Goal: Information Seeking & Learning: Learn about a topic

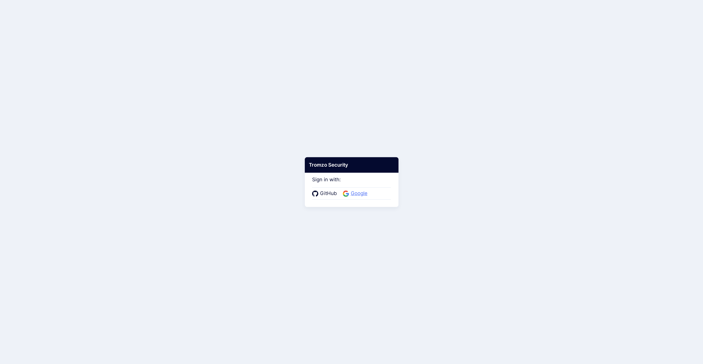
click at [357, 191] on span "Google" at bounding box center [359, 194] width 20 height 8
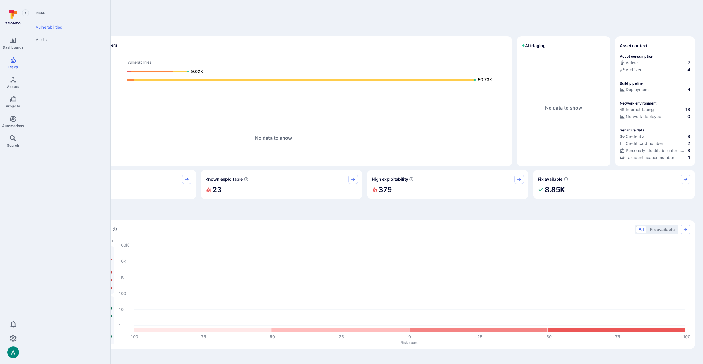
click at [37, 29] on link "Vulnerabilities" at bounding box center [67, 27] width 72 height 12
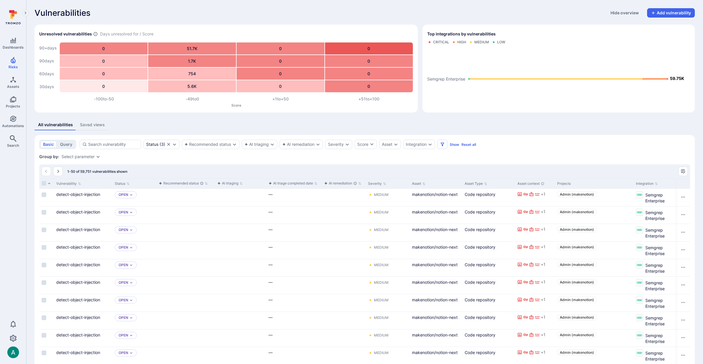
click at [94, 125] on div "Saved views" at bounding box center [92, 125] width 25 height 6
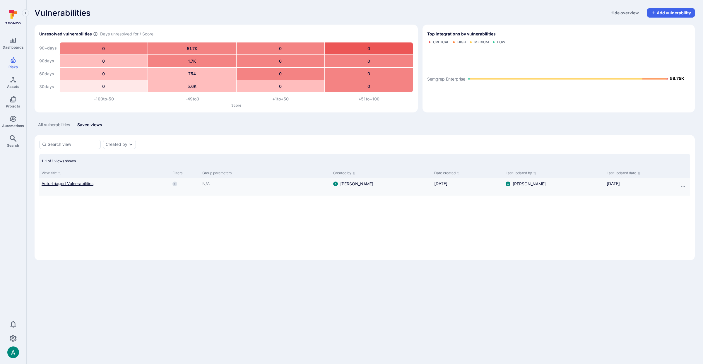
click at [82, 183] on link "Auto-triaged Vulnerabilities" at bounding box center [105, 183] width 126 height 6
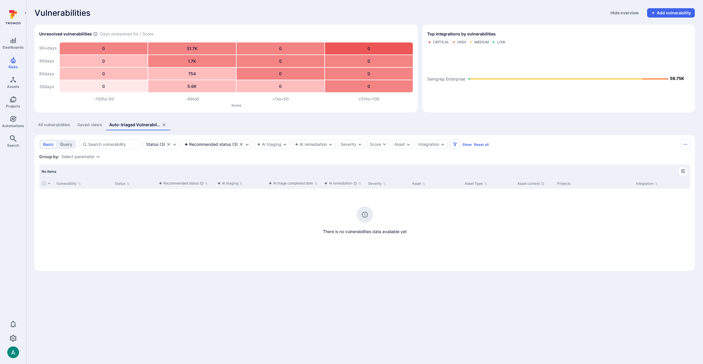
click at [47, 125] on div "All vulnerabilities" at bounding box center [54, 125] width 32 height 6
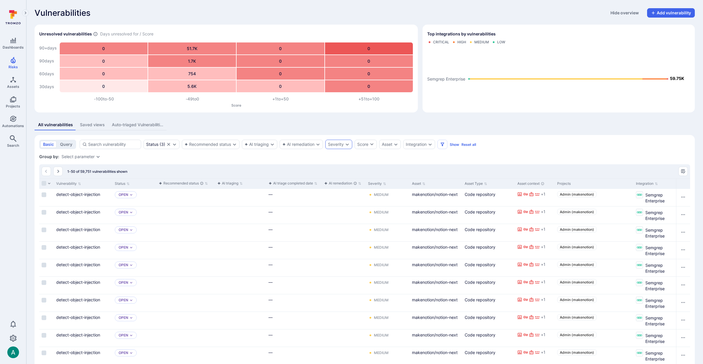
click at [339, 144] on div "Severity" at bounding box center [336, 144] width 16 height 5
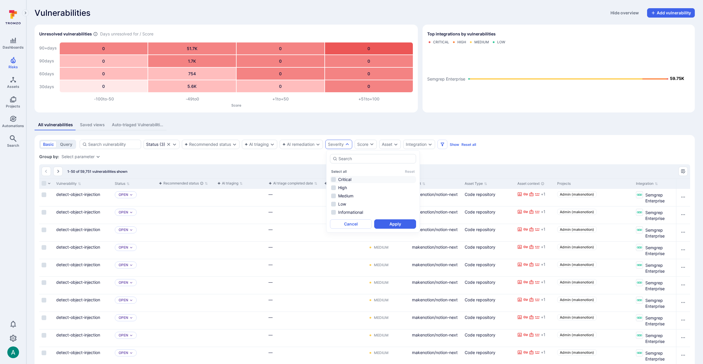
click at [347, 179] on li "Critical" at bounding box center [373, 179] width 86 height 7
click at [392, 223] on button "Apply" at bounding box center [395, 223] width 42 height 9
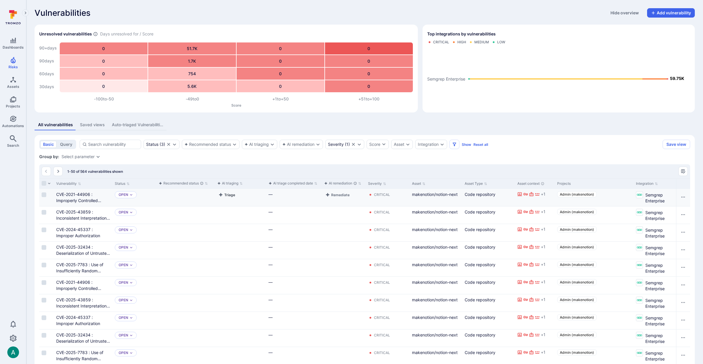
click at [229, 195] on button "Triage" at bounding box center [226, 194] width 19 height 7
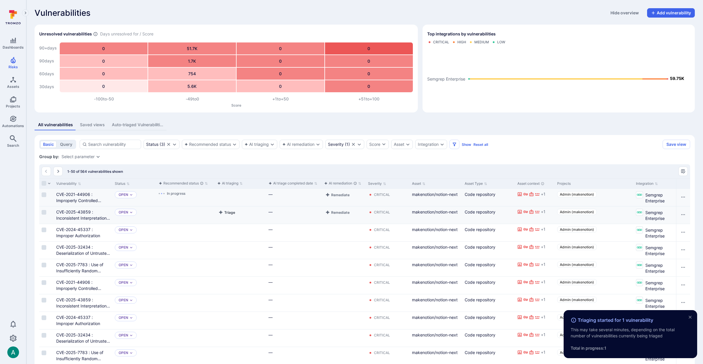
click at [229, 213] on button "Triage" at bounding box center [226, 212] width 19 height 7
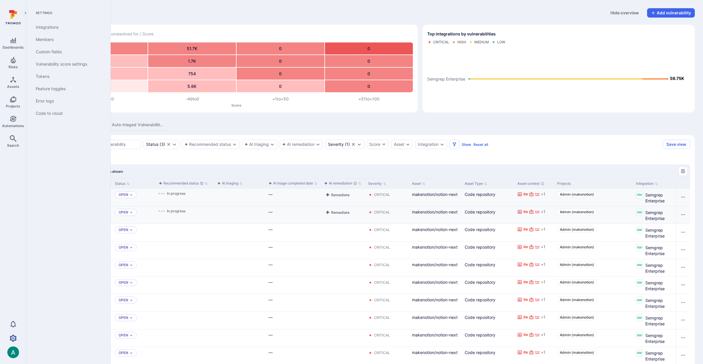
click at [13, 336] on icon "Settings" at bounding box center [13, 338] width 7 height 7
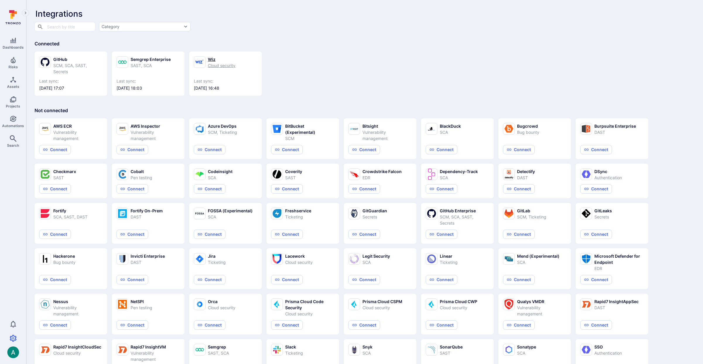
click at [222, 59] on div "Wiz" at bounding box center [222, 59] width 28 height 6
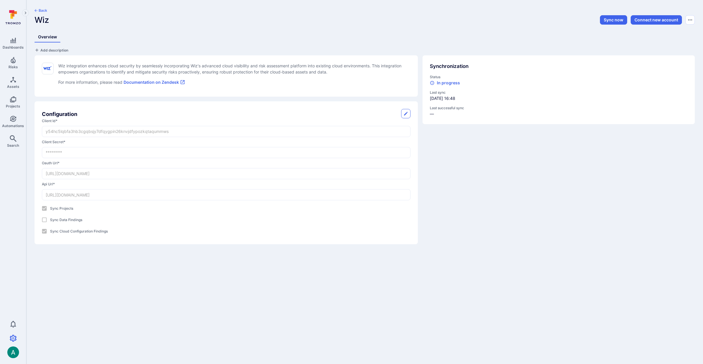
click at [43, 13] on div "Back" at bounding box center [255, 11] width 440 height 7
click at [43, 11] on button "Back" at bounding box center [41, 10] width 13 height 5
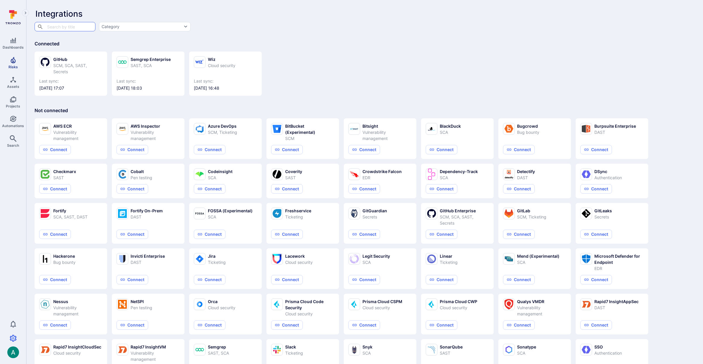
click at [14, 59] on icon "Risks" at bounding box center [13, 60] width 7 height 7
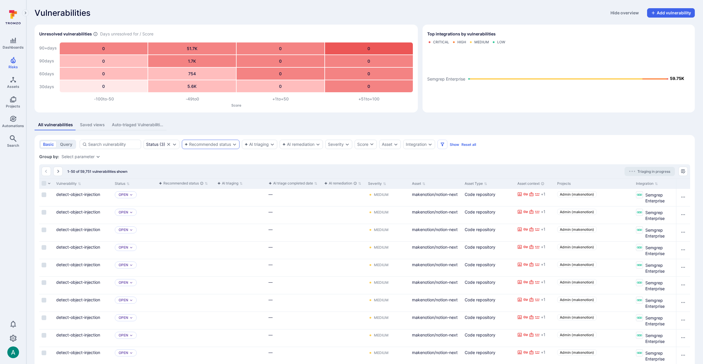
click at [198, 144] on div "Recommended status" at bounding box center [207, 144] width 47 height 5
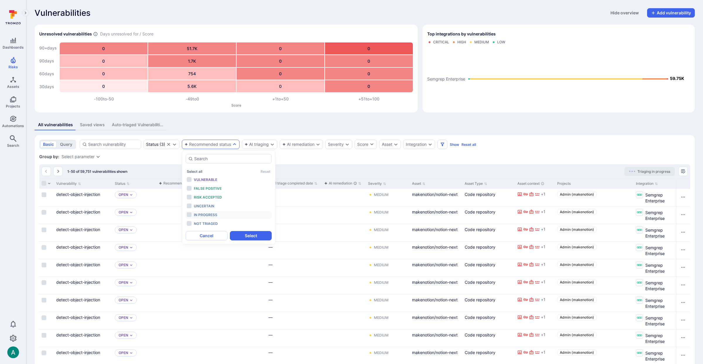
click at [206, 216] on span "In progress" at bounding box center [205, 215] width 23 height 4
click at [245, 231] on button "Select" at bounding box center [251, 235] width 42 height 9
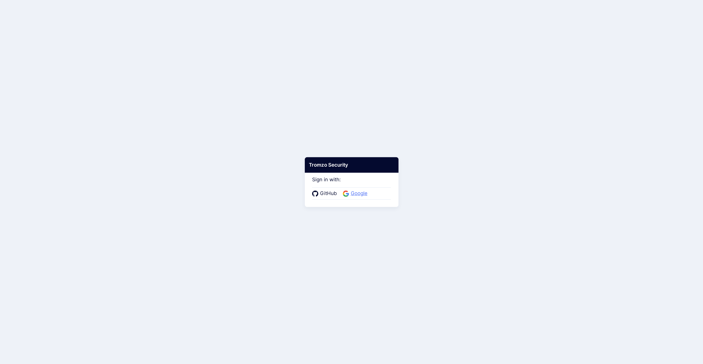
click at [360, 193] on span "Google" at bounding box center [359, 194] width 20 height 8
